Goal: Information Seeking & Learning: Learn about a topic

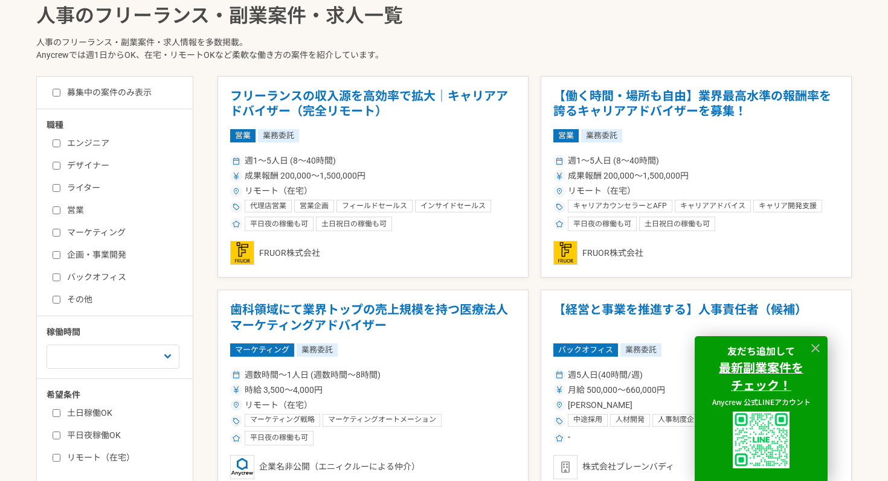
scroll to position [283, 0]
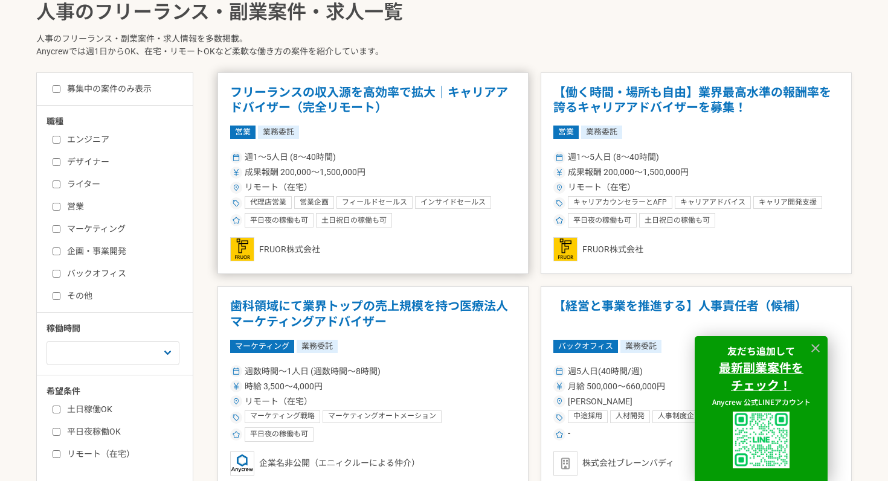
click at [364, 100] on h1 "フリーランスの収入源を高効率で拡大｜キャリアアドバイザー（完全リモート）" at bounding box center [373, 100] width 286 height 31
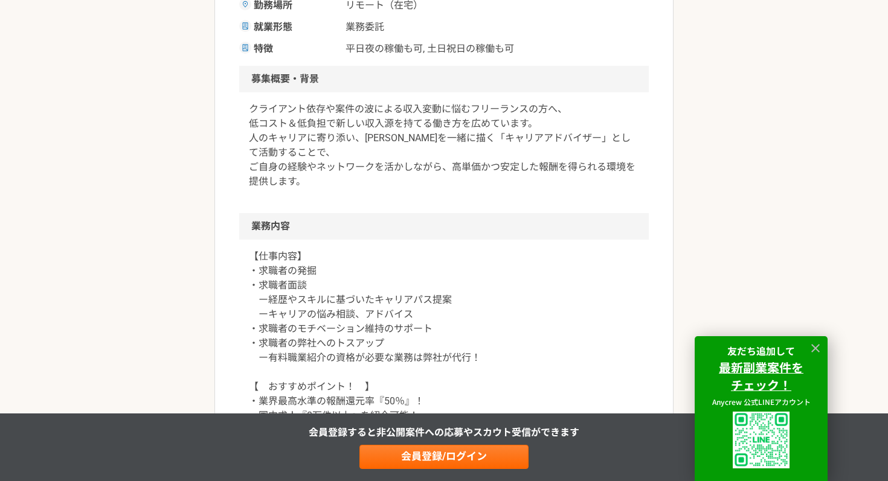
scroll to position [335, 0]
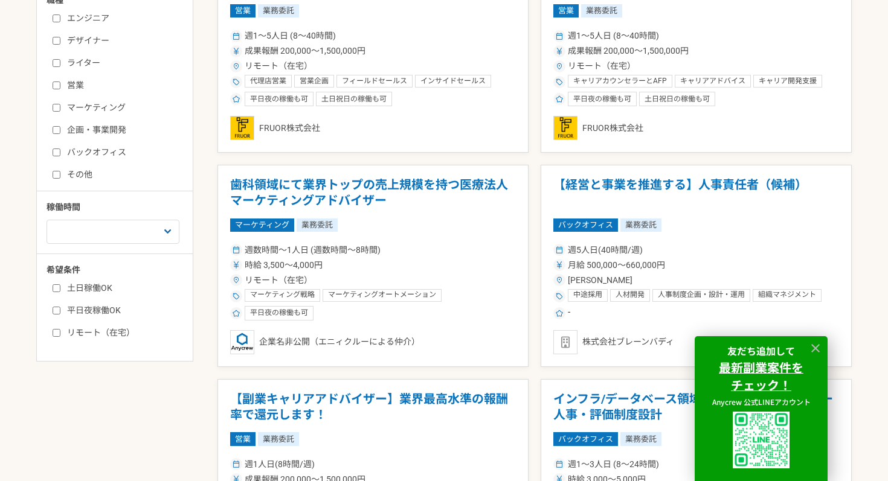
scroll to position [470, 0]
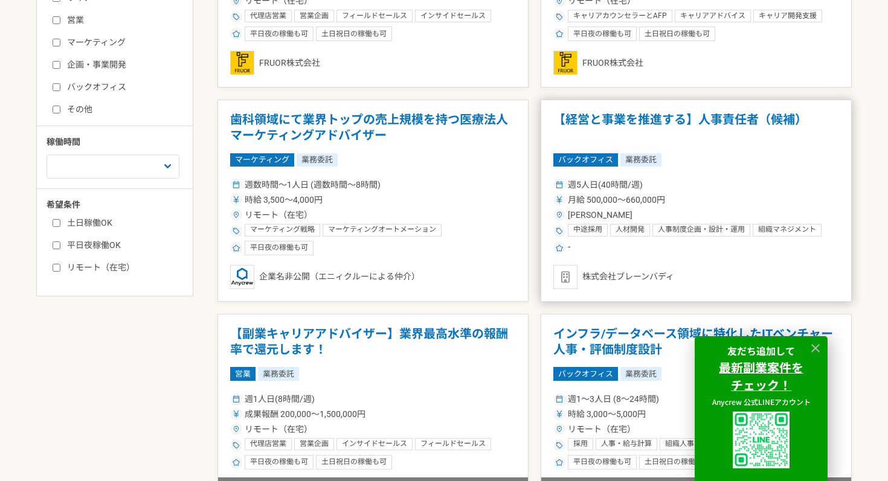
click at [696, 130] on h1 "【経営と事業を推進する】人事責任者（候補）" at bounding box center [696, 127] width 286 height 31
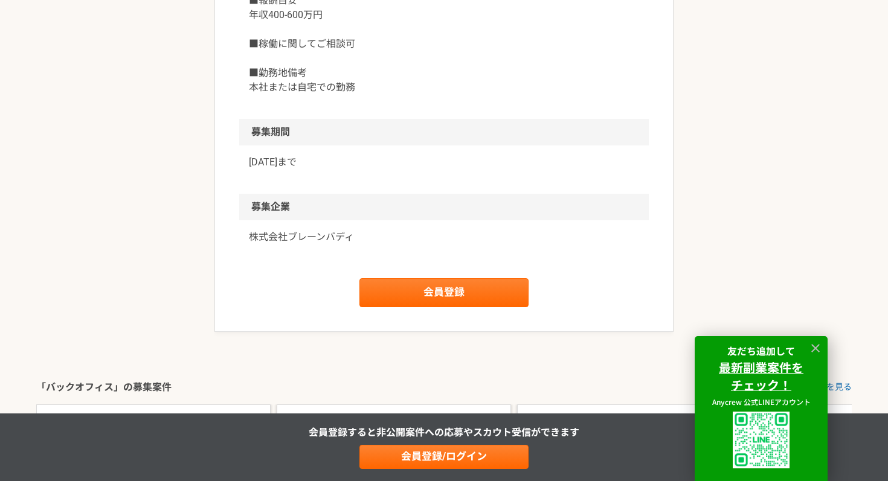
scroll to position [1382, 0]
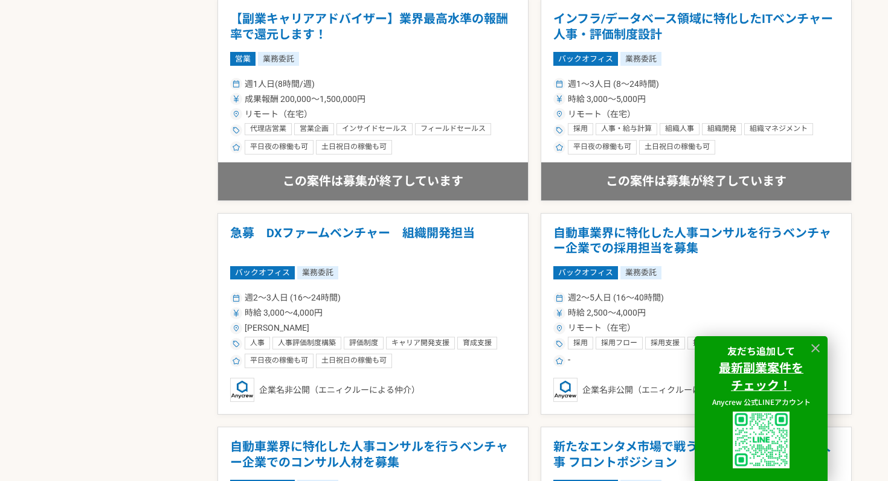
scroll to position [790, 0]
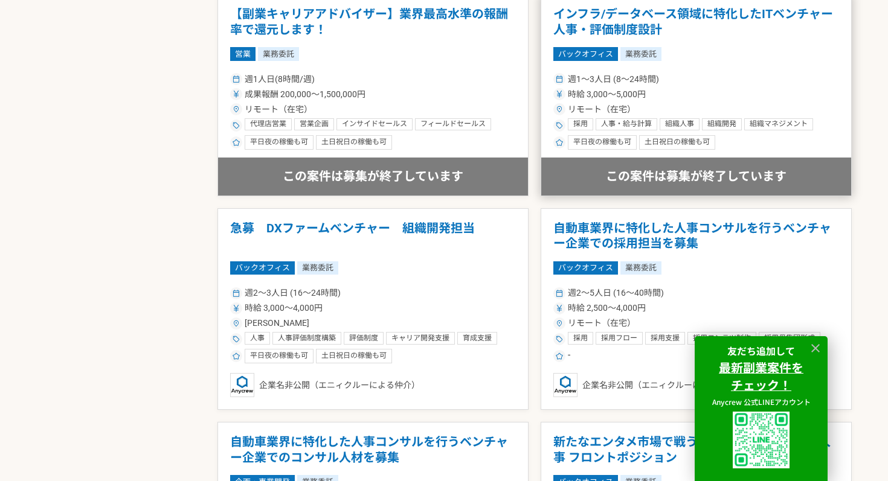
click at [706, 102] on div "週1〜3人日 (8〜24時間) 時給 3,000〜5,000円 リモート（在宅） 採用 人事・給与計算 組織人事 組織開発 組織マネジメント 人事 人材開発 …" at bounding box center [696, 110] width 286 height 79
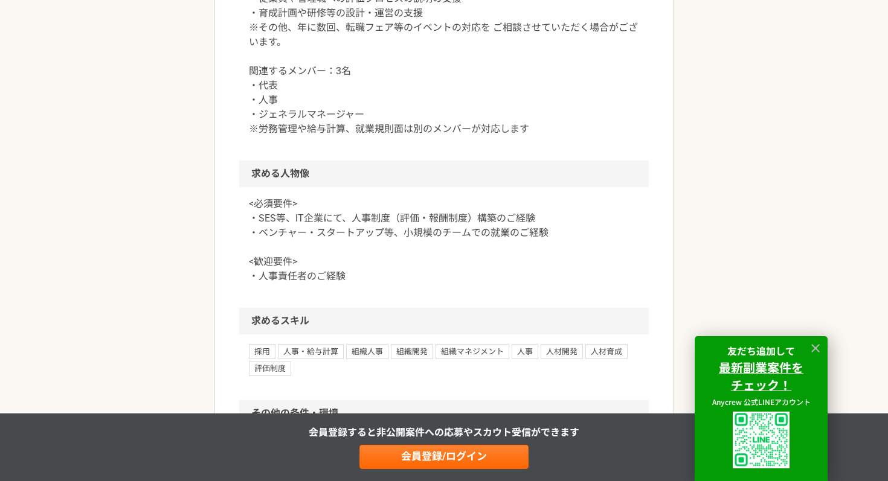
scroll to position [772, 0]
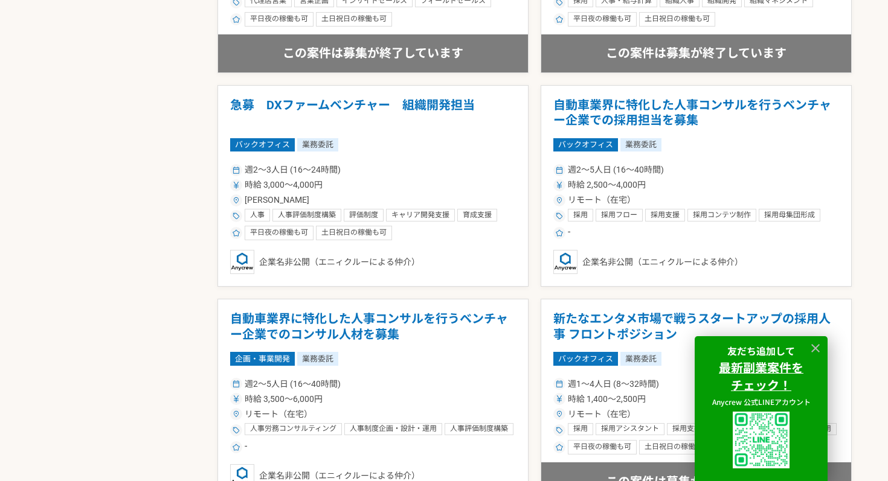
scroll to position [918, 0]
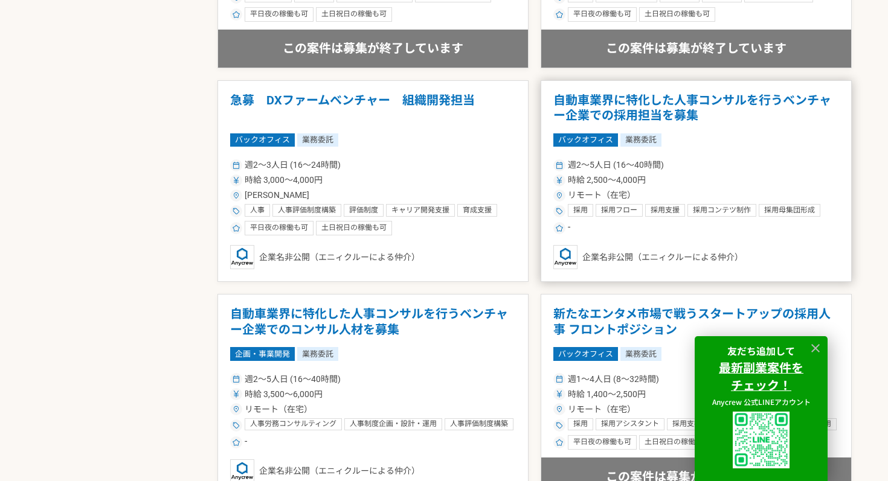
click at [654, 117] on h1 "自動車業界に特化した人事コンサルを行うベンチャー企業での採用担当を募集" at bounding box center [696, 108] width 286 height 31
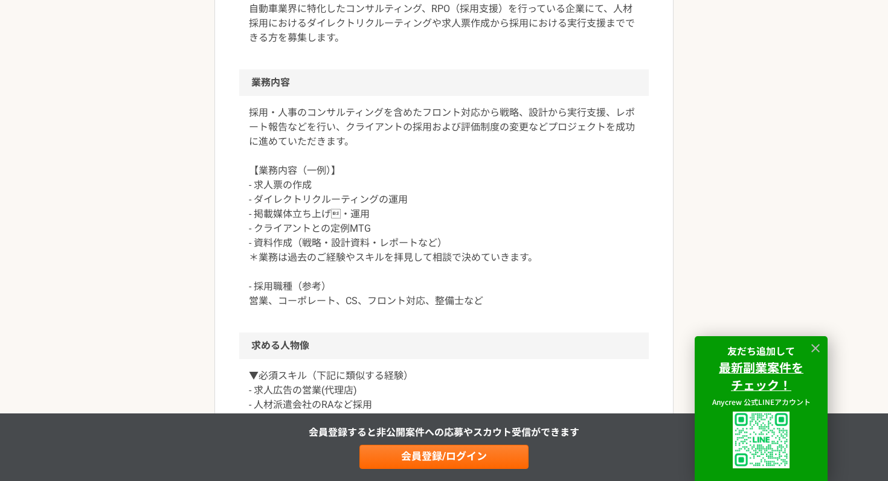
scroll to position [419, 0]
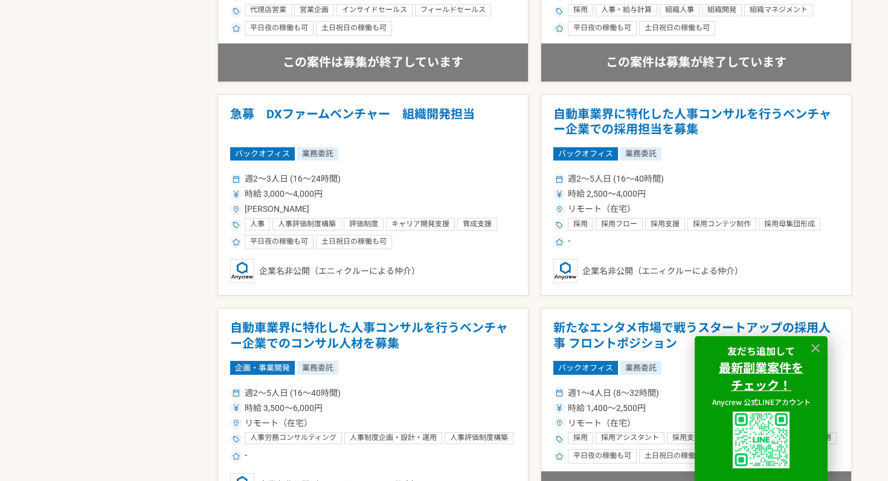
scroll to position [989, 0]
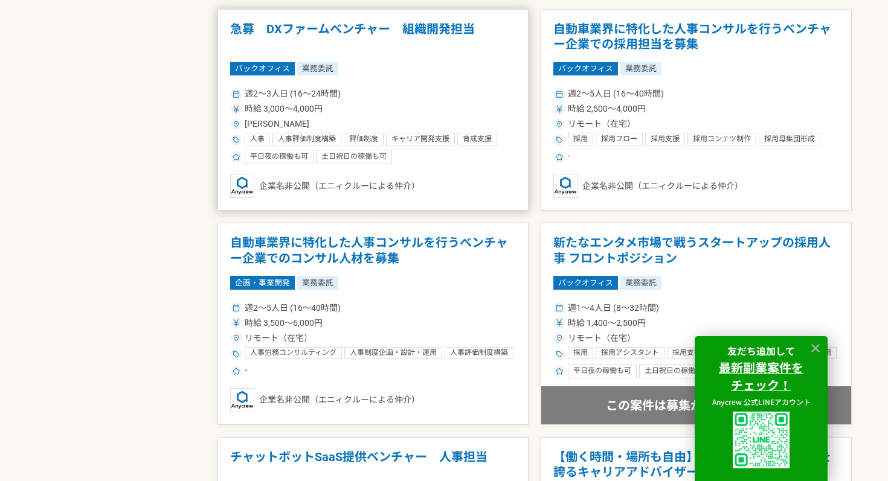
click at [409, 50] on h1 "急募　DXファームベンチャー　組織開発担当" at bounding box center [373, 37] width 286 height 31
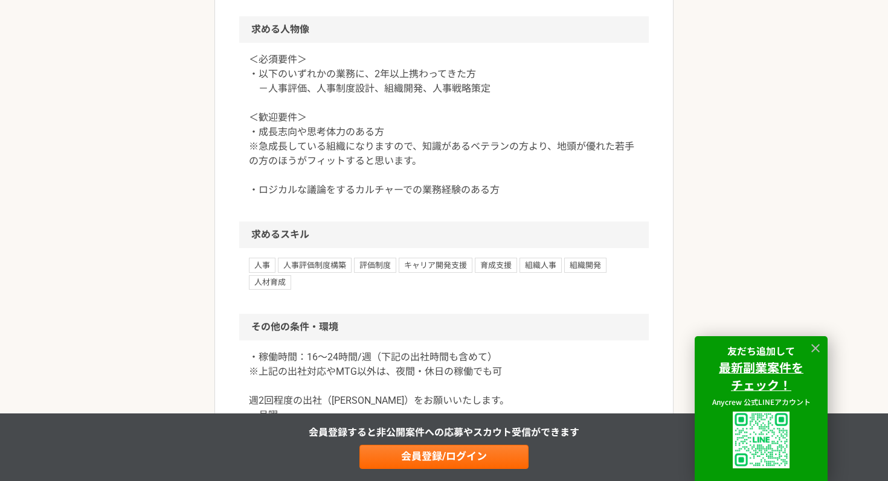
scroll to position [1145, 0]
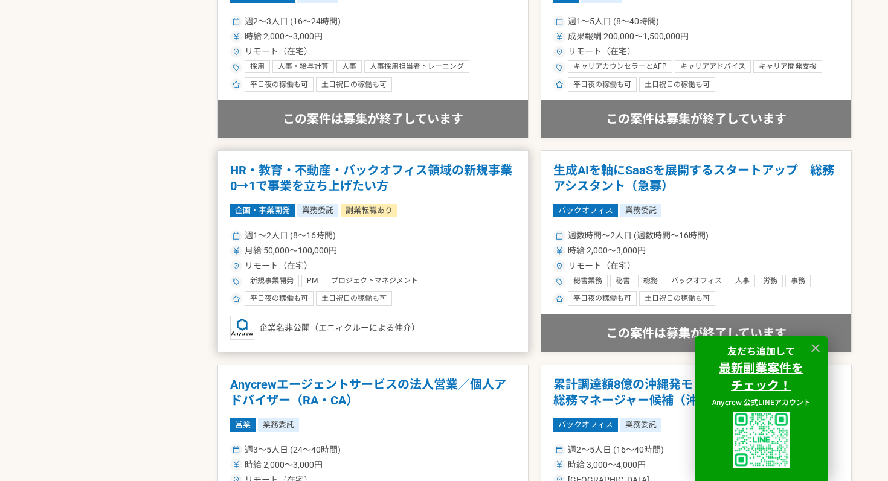
scroll to position [1459, 0]
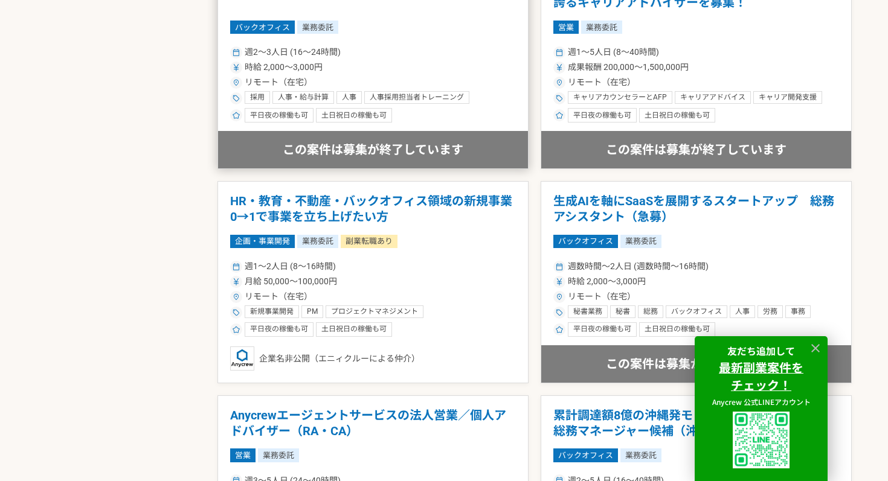
click at [422, 62] on div "時給 2,000〜3,000円" at bounding box center [373, 67] width 286 height 13
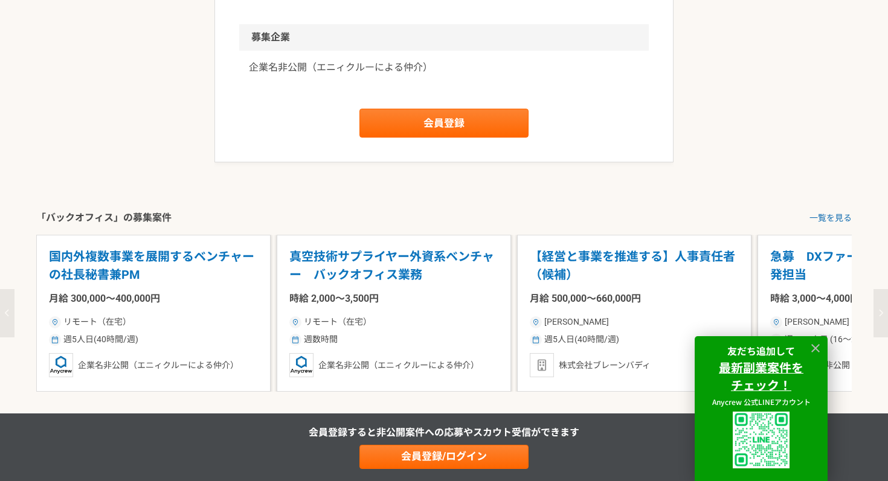
scroll to position [1387, 0]
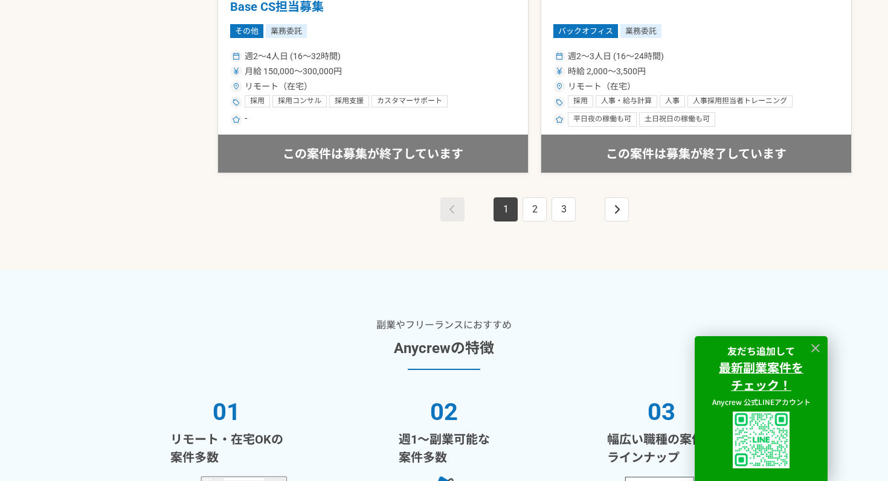
scroll to position [2203, 0]
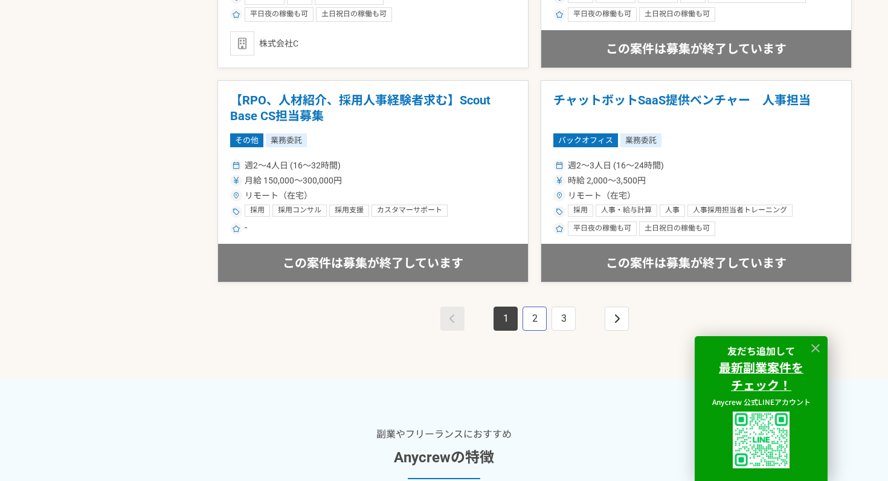
click at [532, 320] on link "2" at bounding box center [535, 319] width 24 height 24
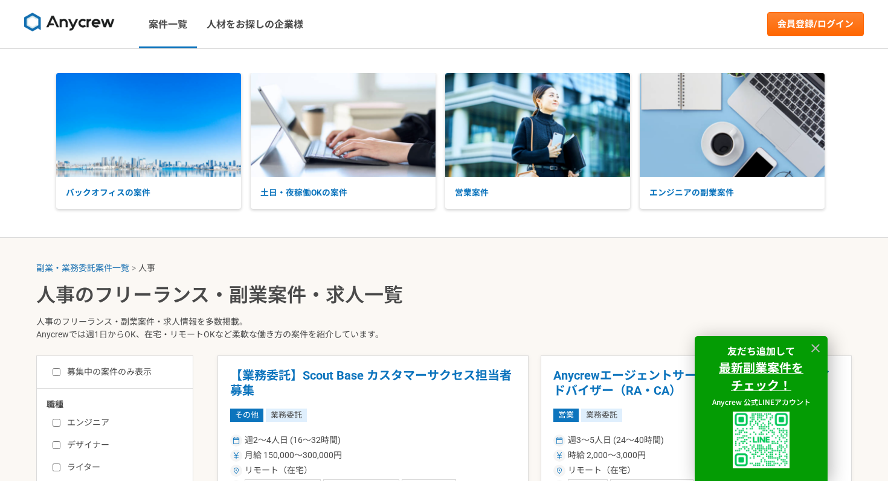
click at [532, 320] on p "人事のフリーランス・副業案件・求人情報を多数掲載。 Anycrewでは週1日からOK、在宅・リモートOKなど柔軟な働き方の案件を紹介しています。" at bounding box center [443, 331] width 815 height 50
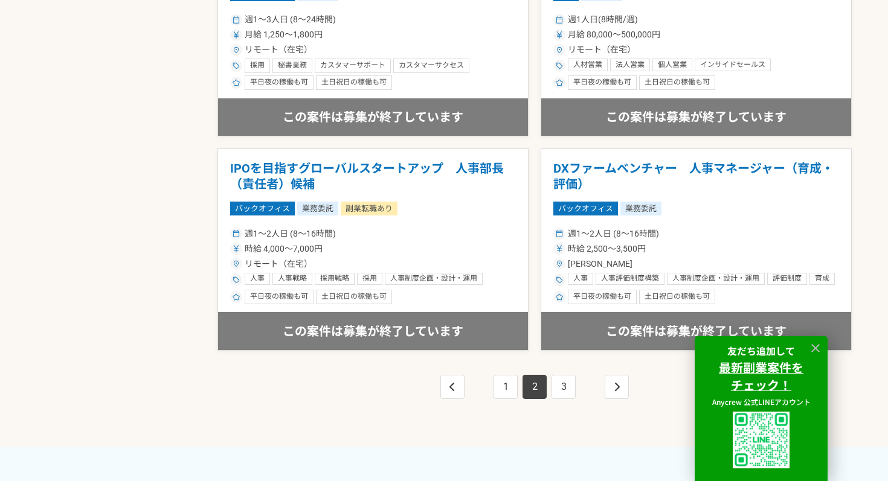
scroll to position [2139, 0]
